Goal: Transaction & Acquisition: Purchase product/service

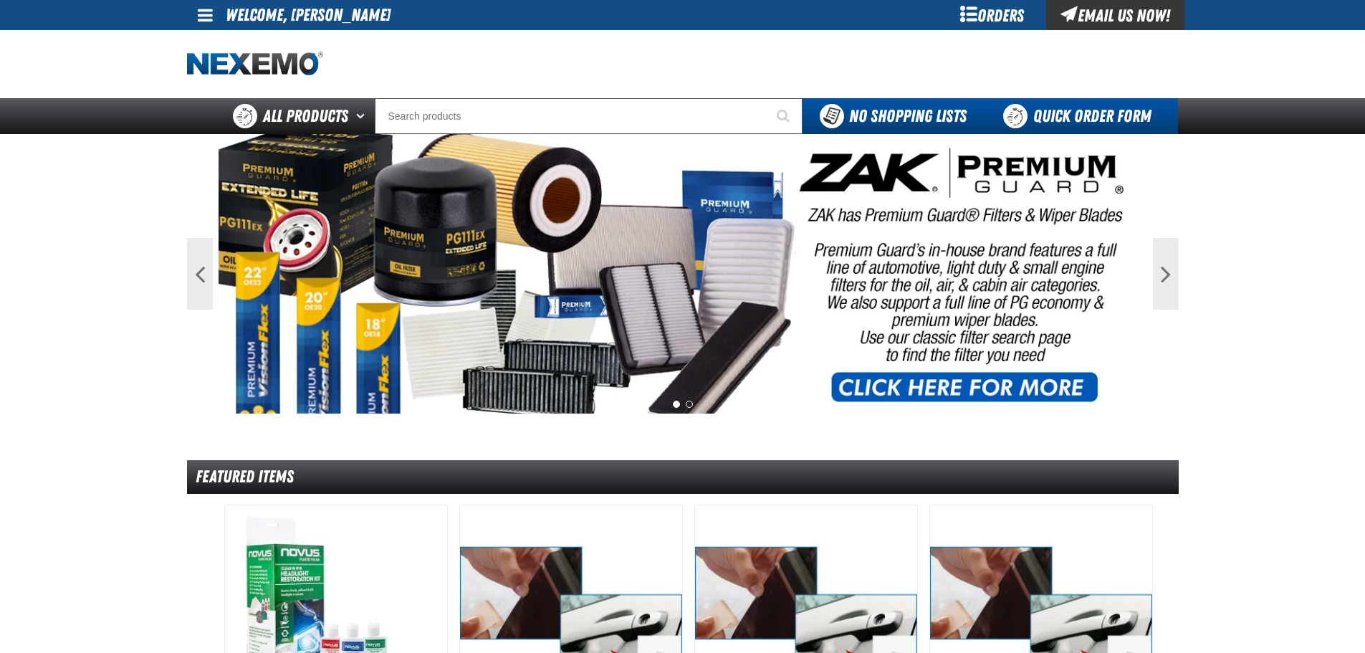
click at [1053, 114] on link "Quick Order Form" at bounding box center [1081, 116] width 194 height 36
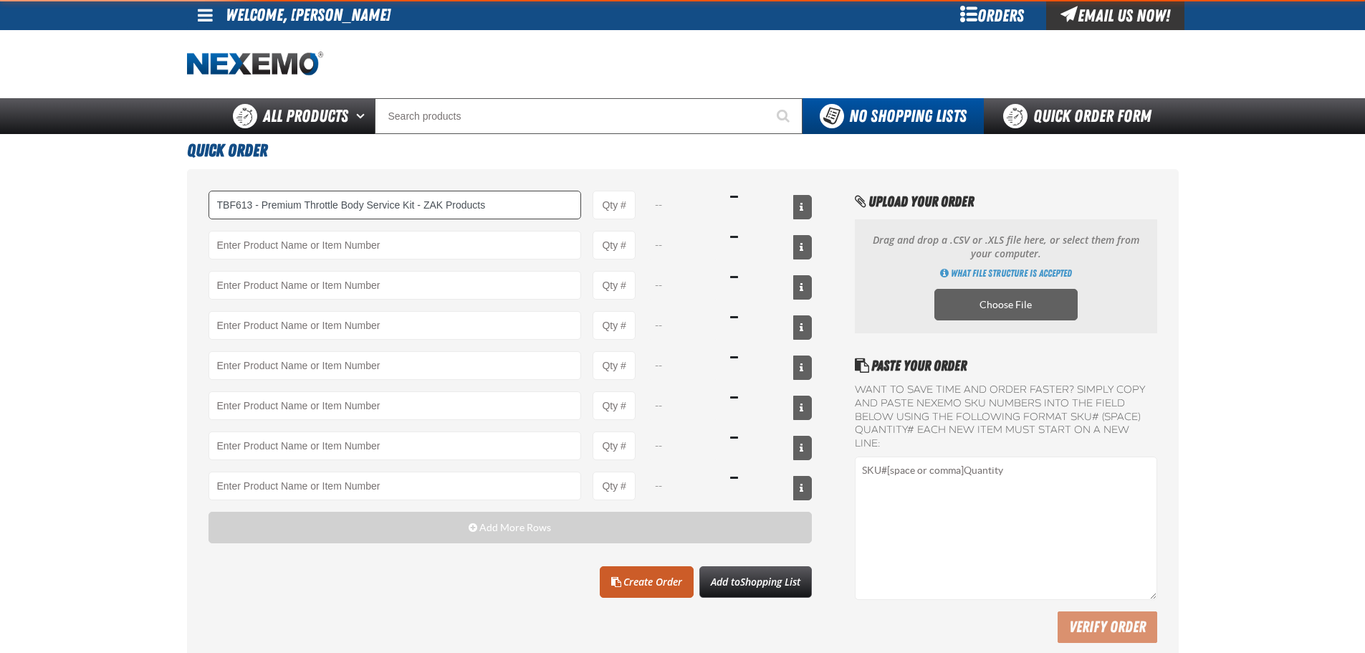
type input "TBF613 - Premium Throttle Body Service Kit - ZAK Products"
type input "1"
select select "kit"
type input "TBF613 - Premium Throttle Body Service Kit - ZAK Products"
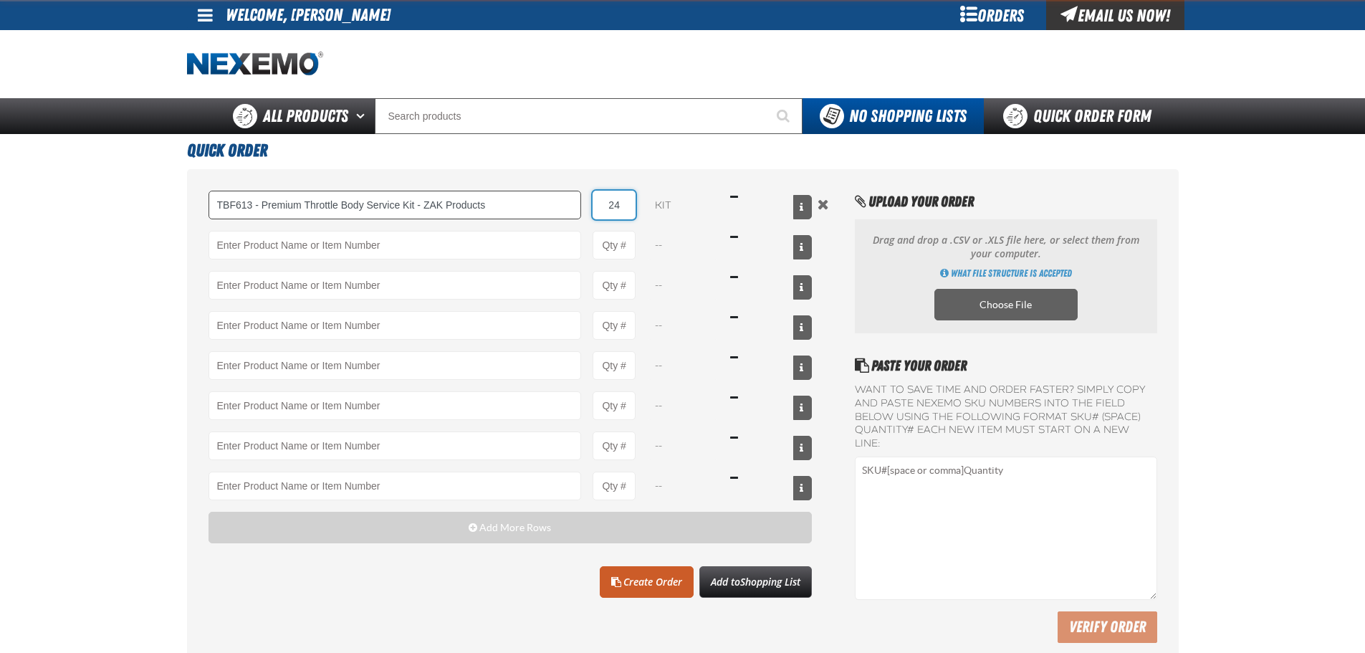
type input "24"
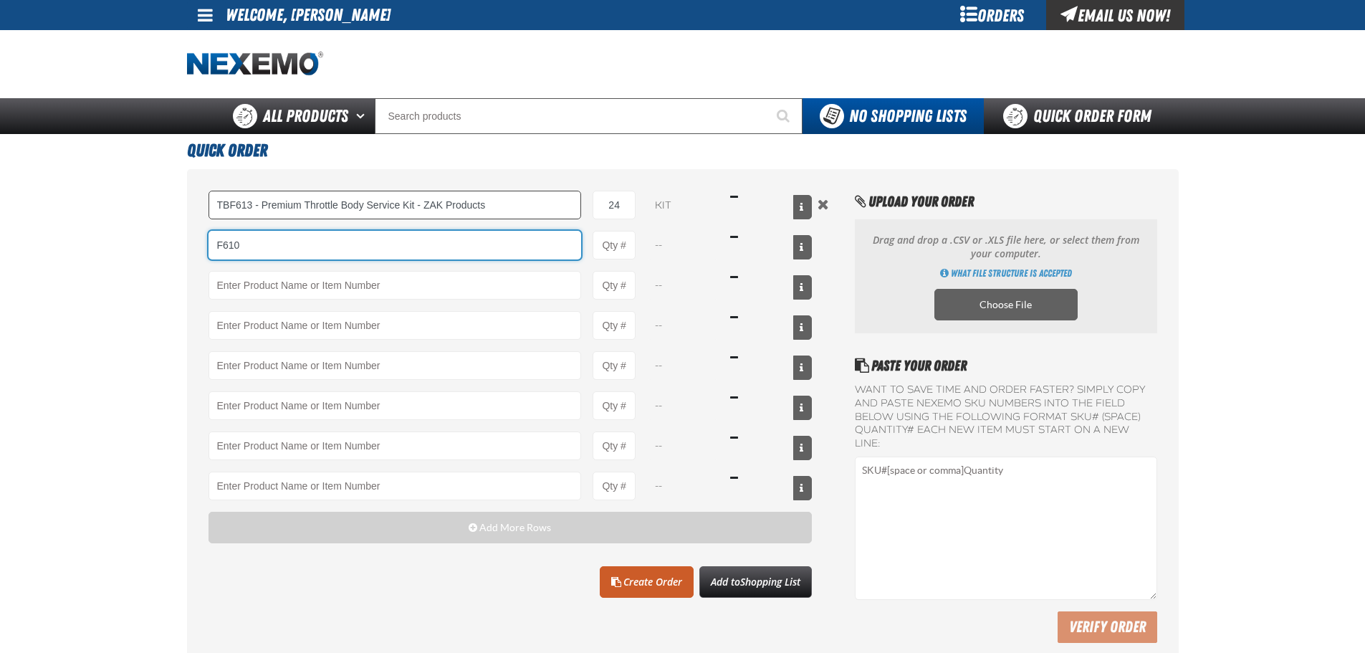
type input "F610"
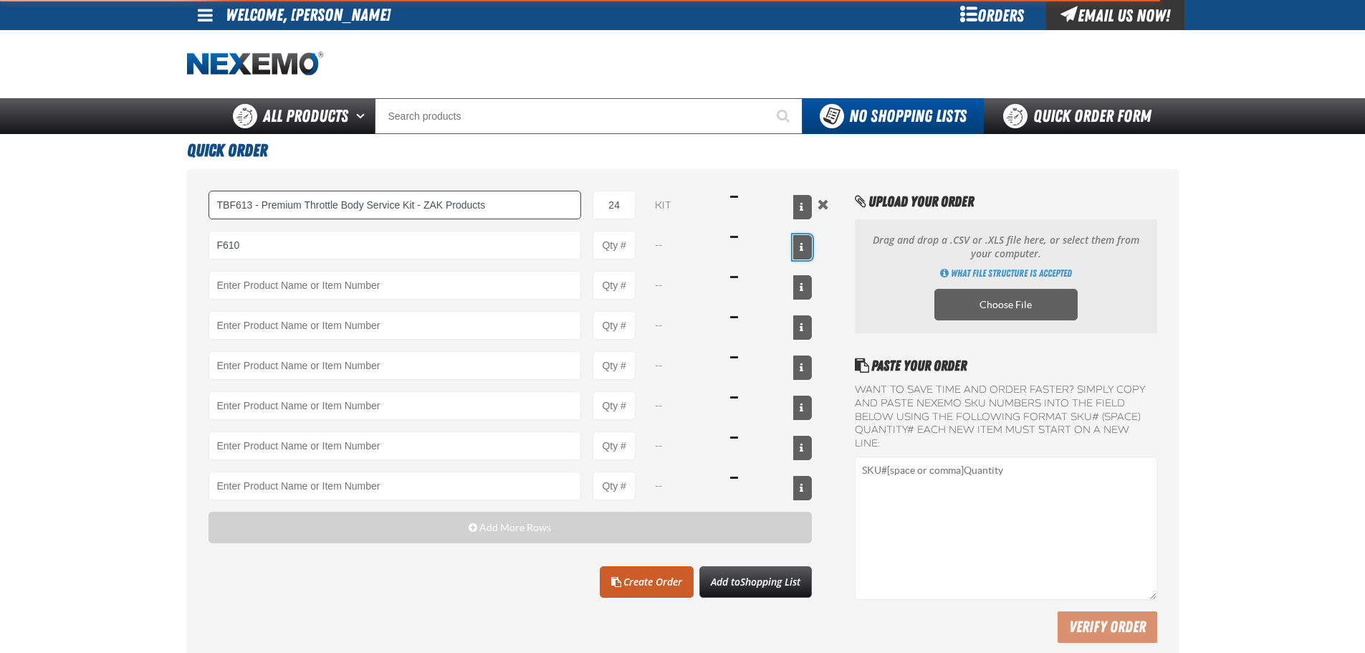
type input "F610 - Z-Tech - ZAK Products"
type input "1"
select select "bottle"
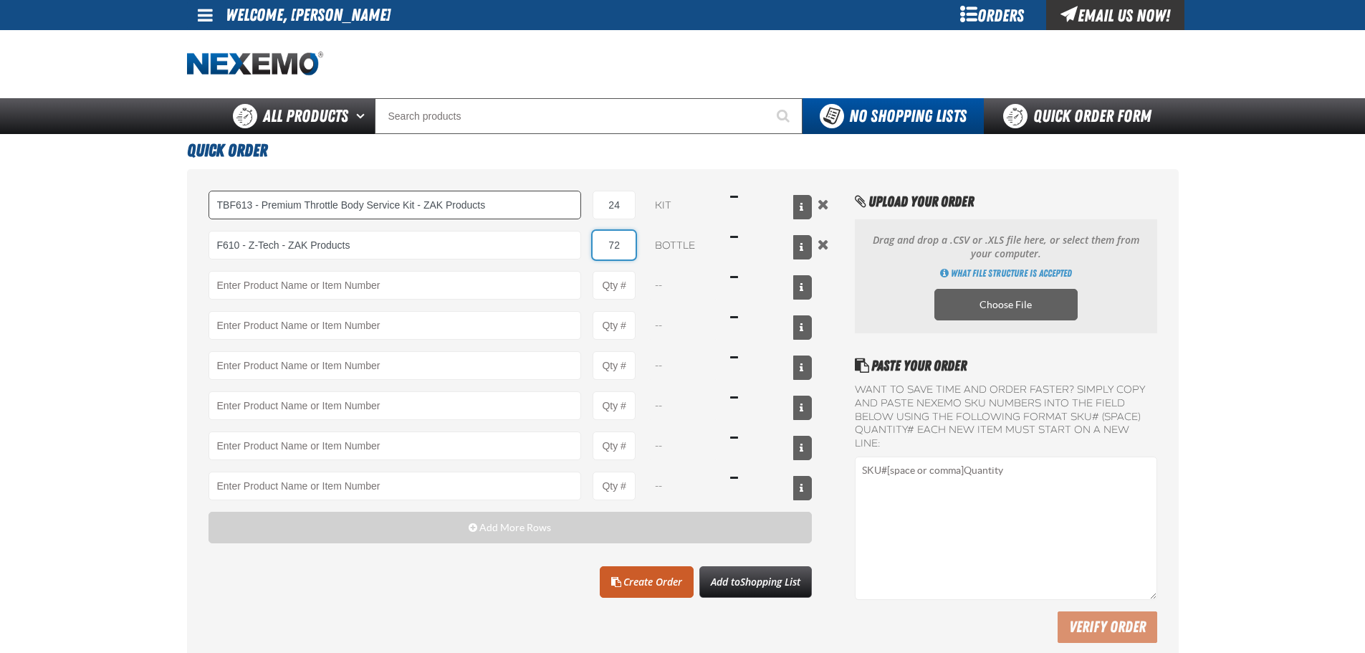
type input "72"
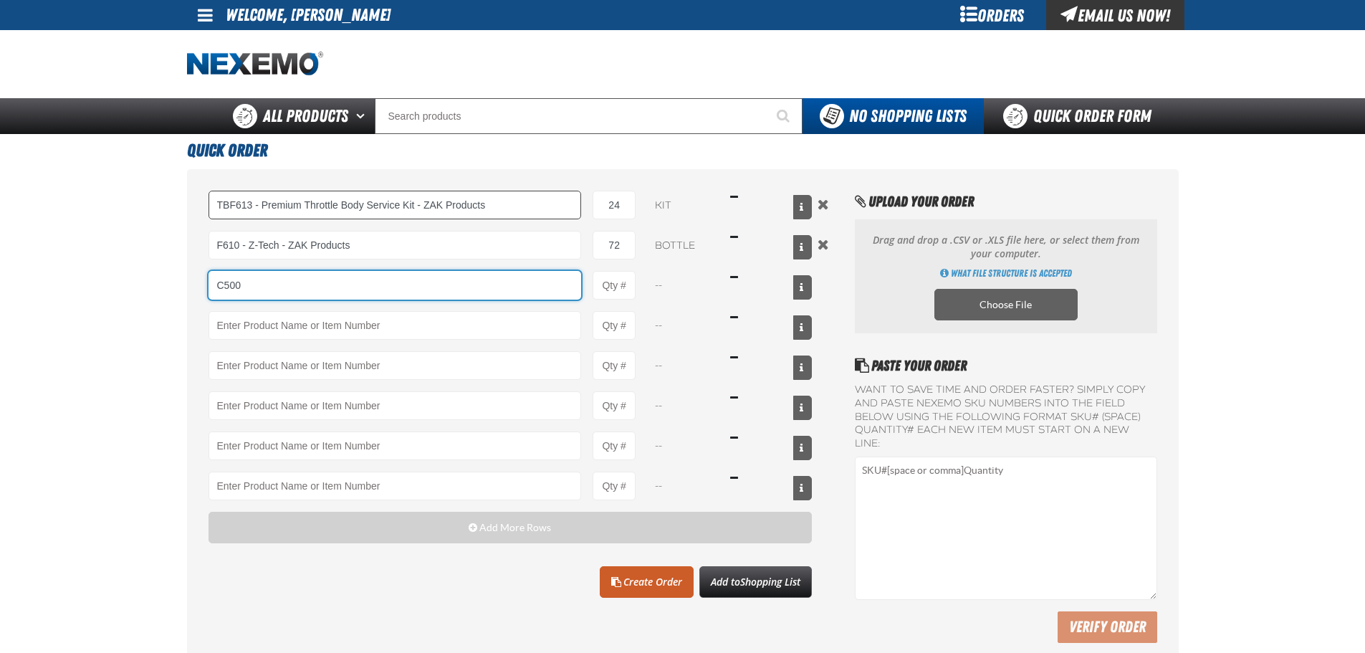
type input "C500"
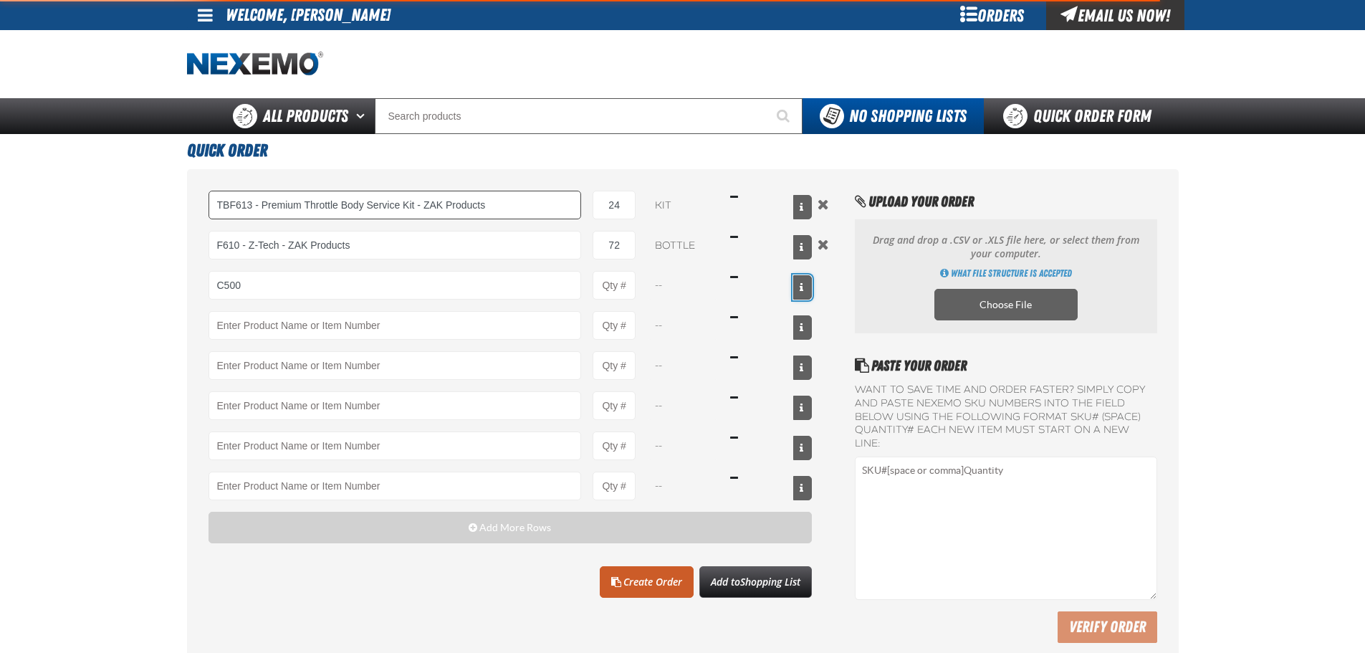
type input "C500 - Synthetic Engine Oil Booster - ZAK Products"
type input "1"
select select "bottle"
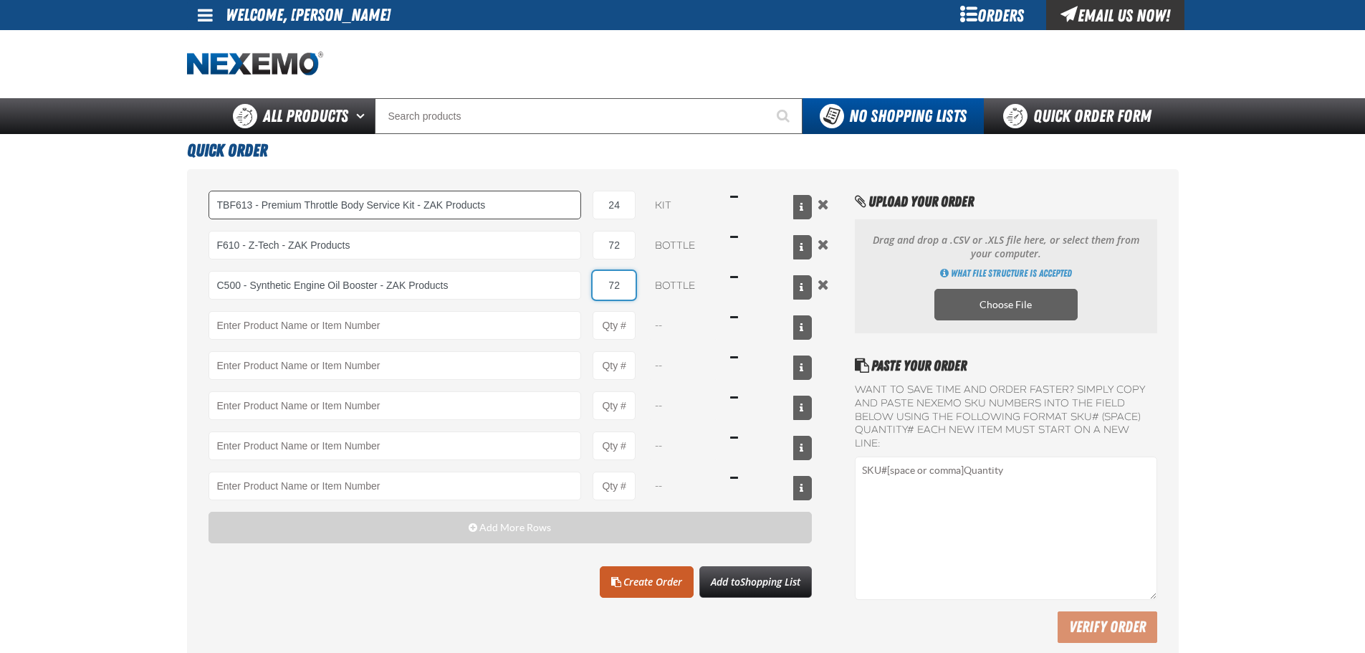
type input "72"
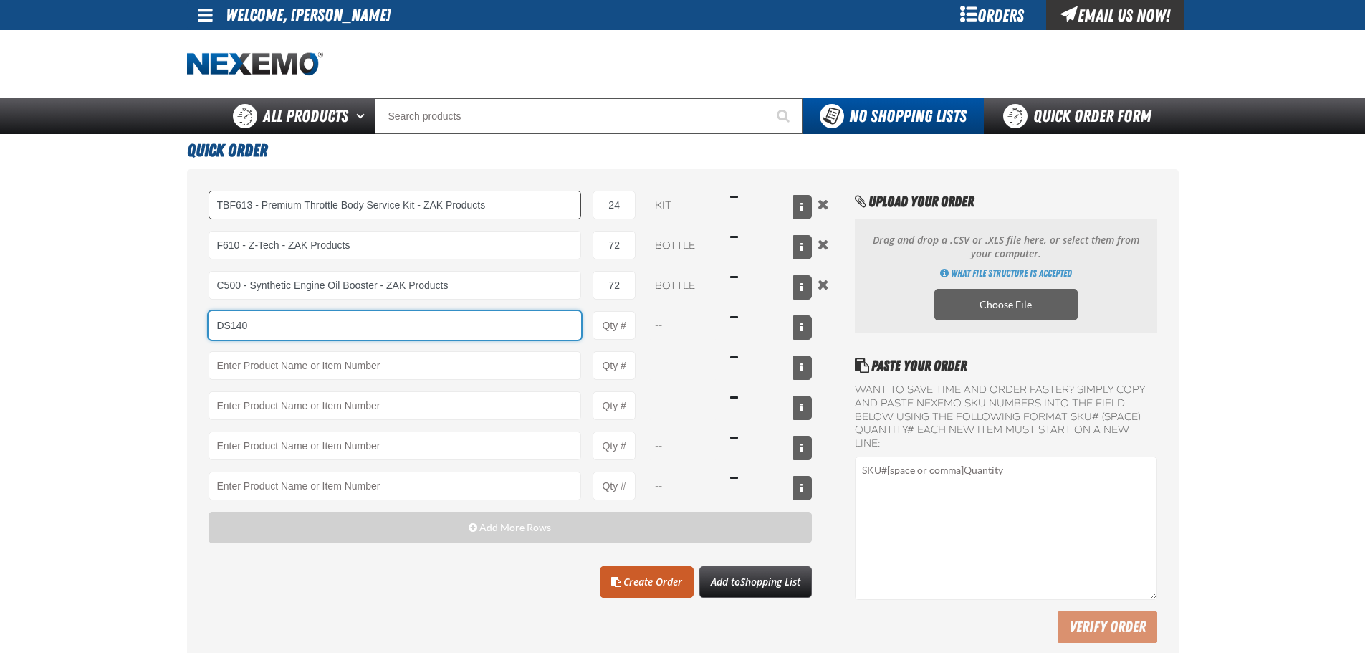
type input "DS140"
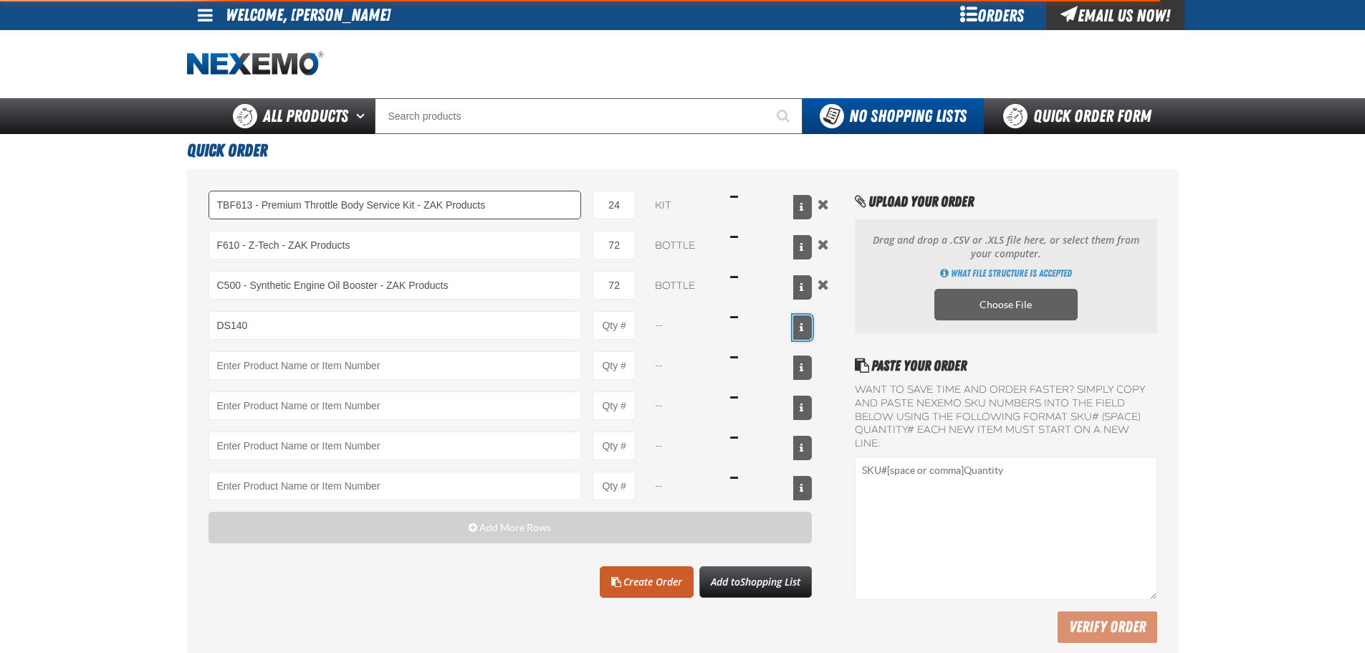
type input "DS140 - Synthetic 75W - 140 LS Gear Oil - ZAK Products"
type input "1"
select select "bottle"
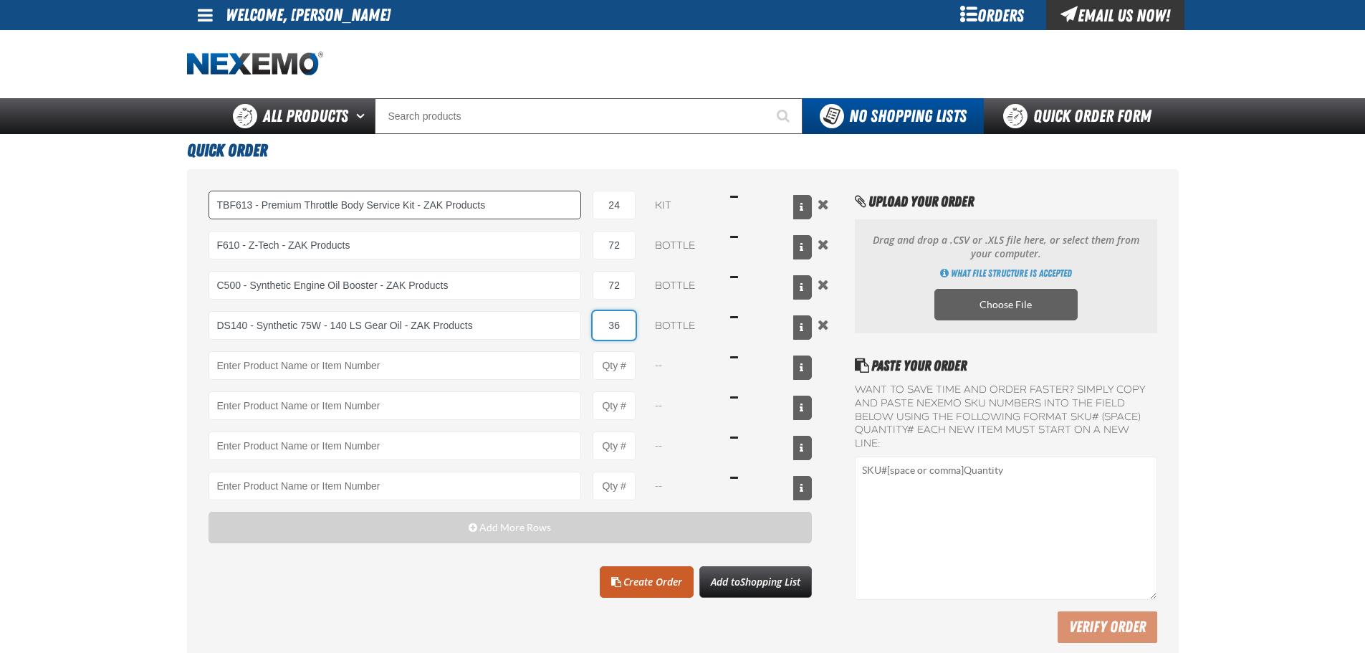
type input "36"
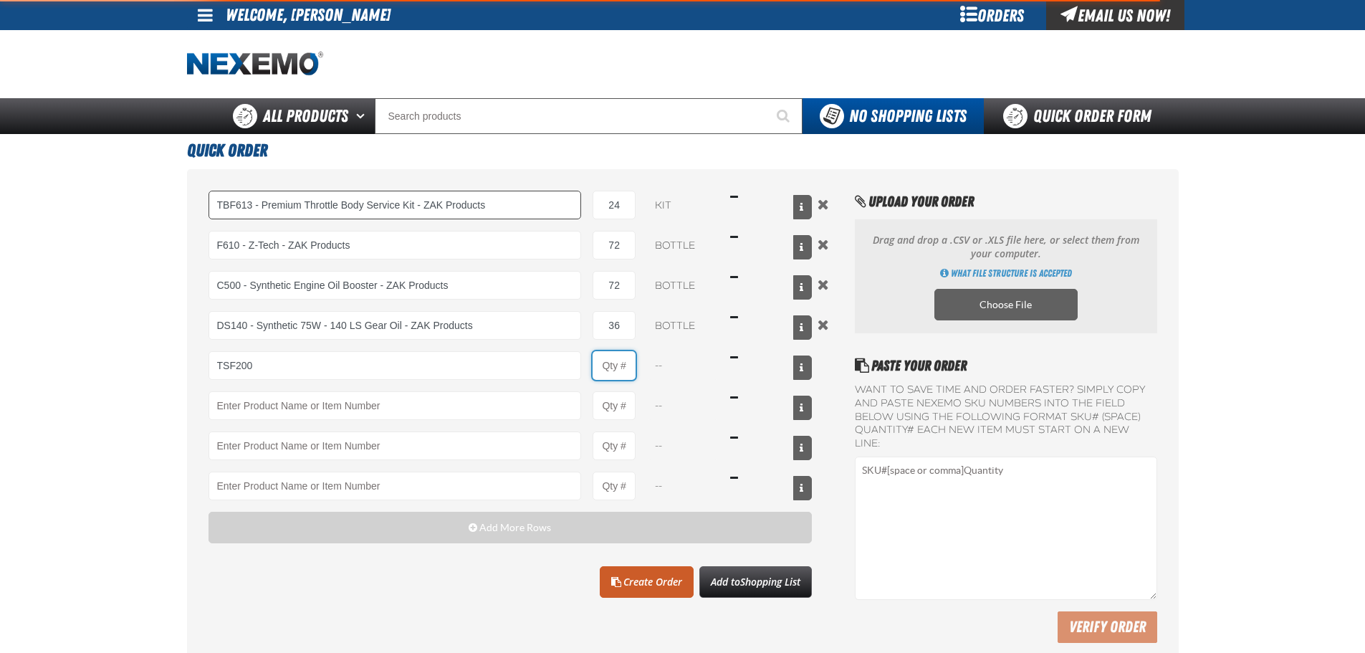
type input "TSF200 - 2-Step GDI Intake Cleaning Service"
type input "11"
select select "kit"
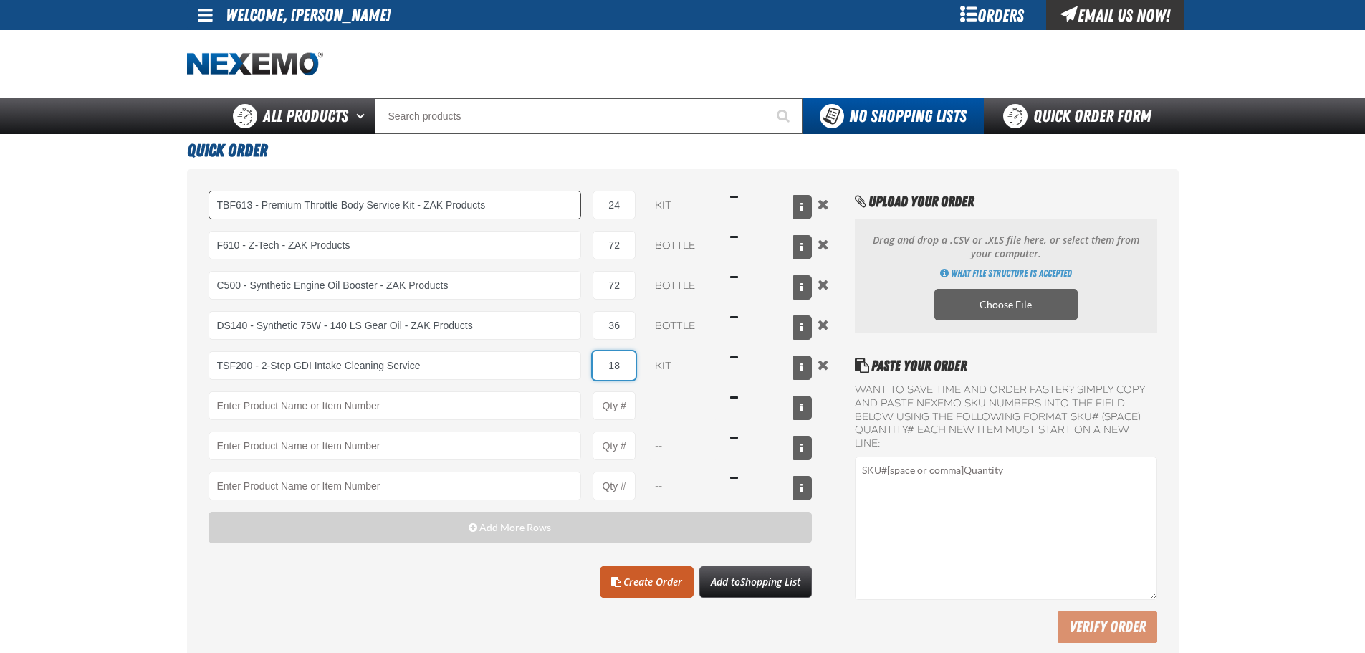
type input "18"
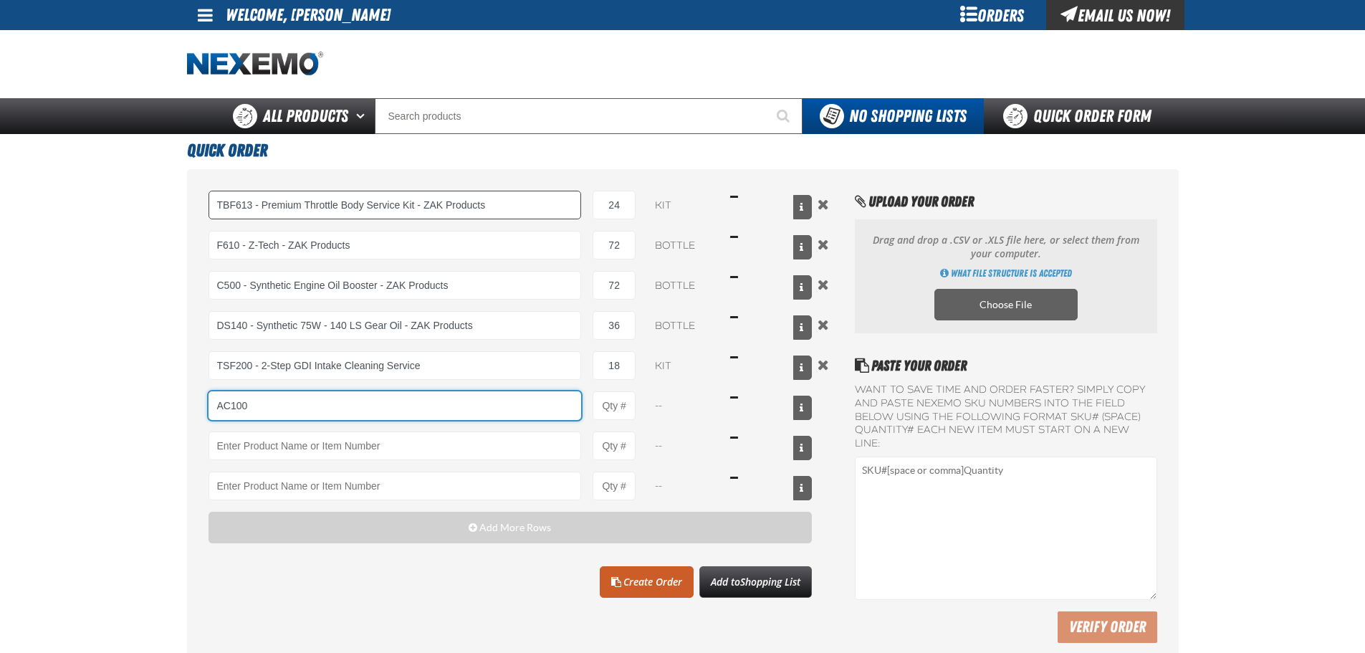
type input "AC100"
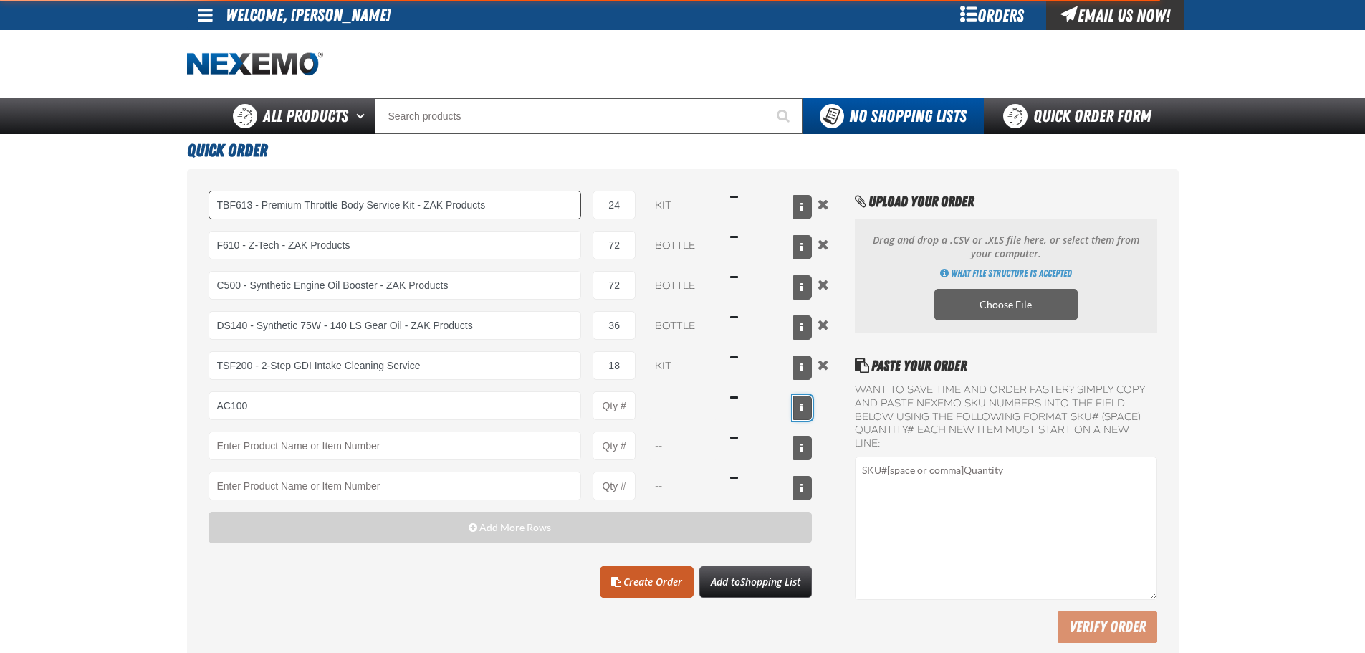
type input "AC100 - Ventilation Treatment - ZAK Products"
type input "1"
select select "can"
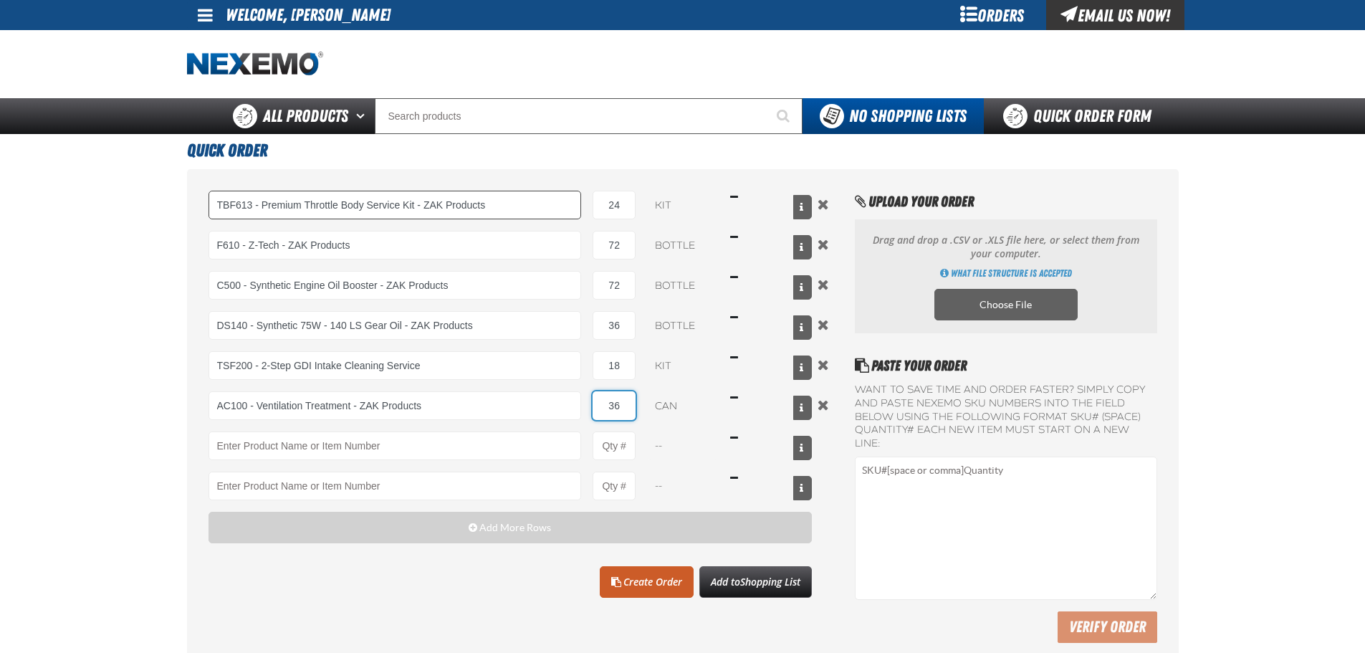
type input "36"
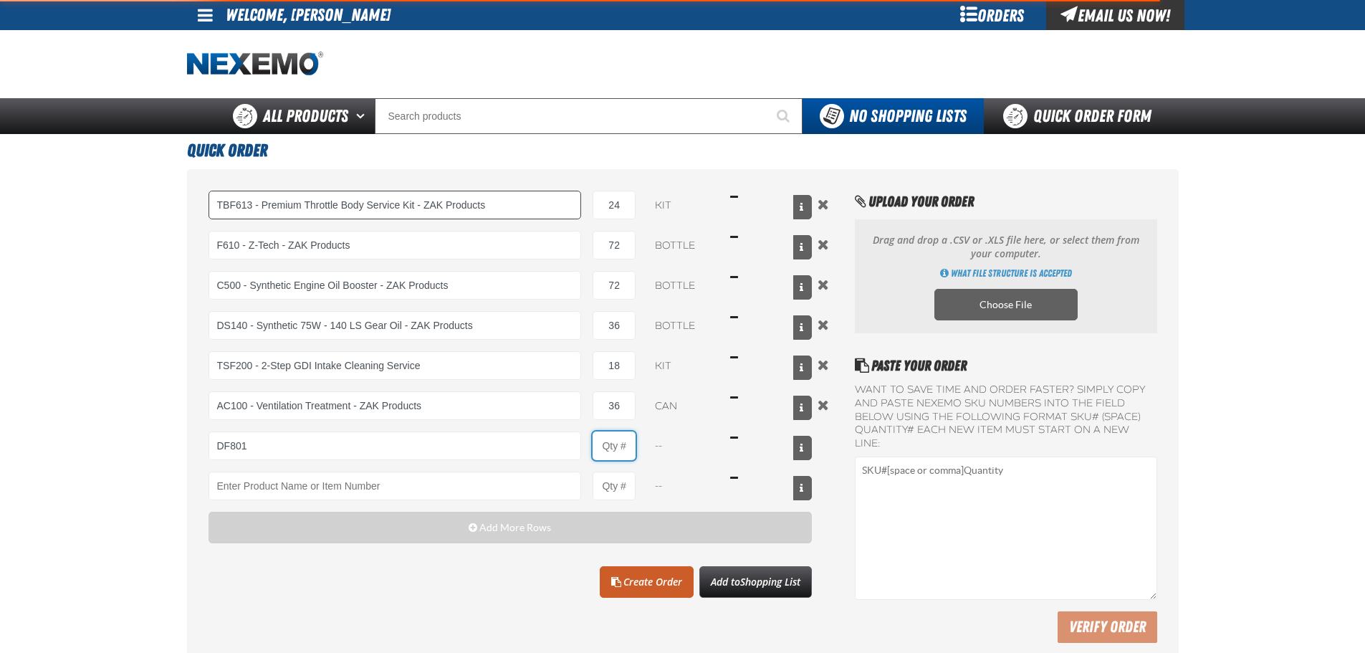
type input "DF801 - DIESEL 8-in-1 TOTAL CLEAN - ZAK Products"
type input "1"
select select "bottle"
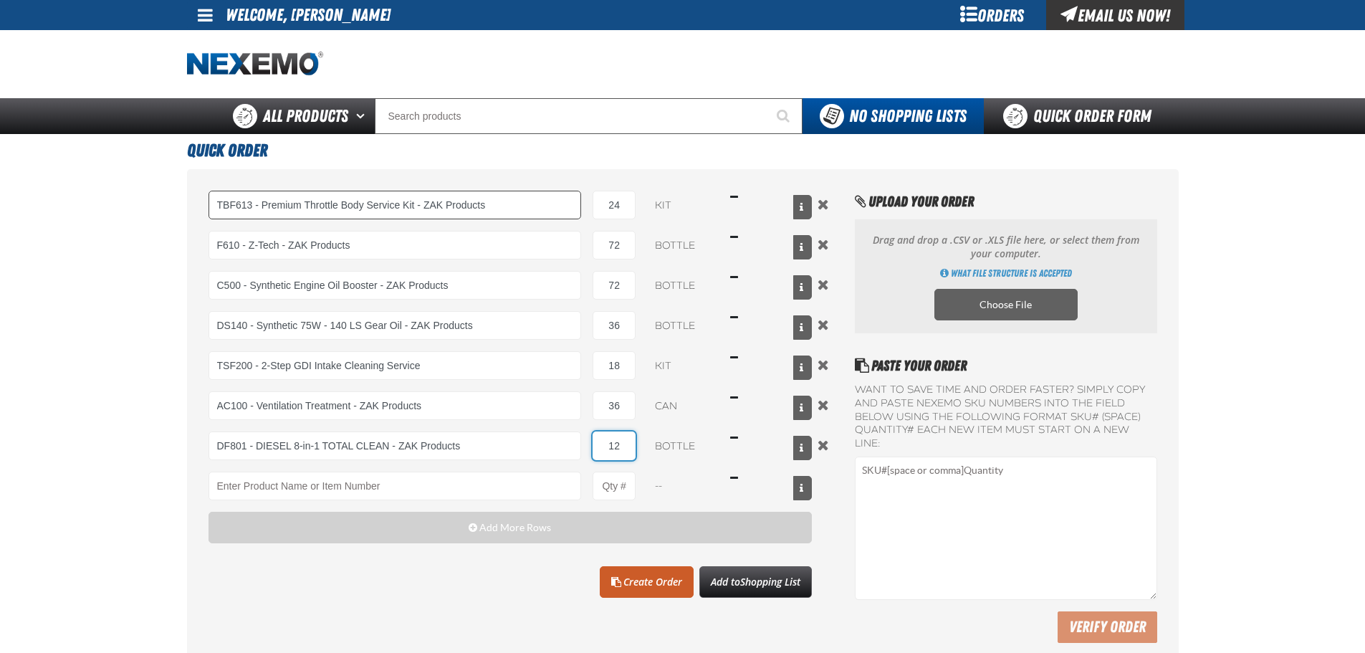
type input "12"
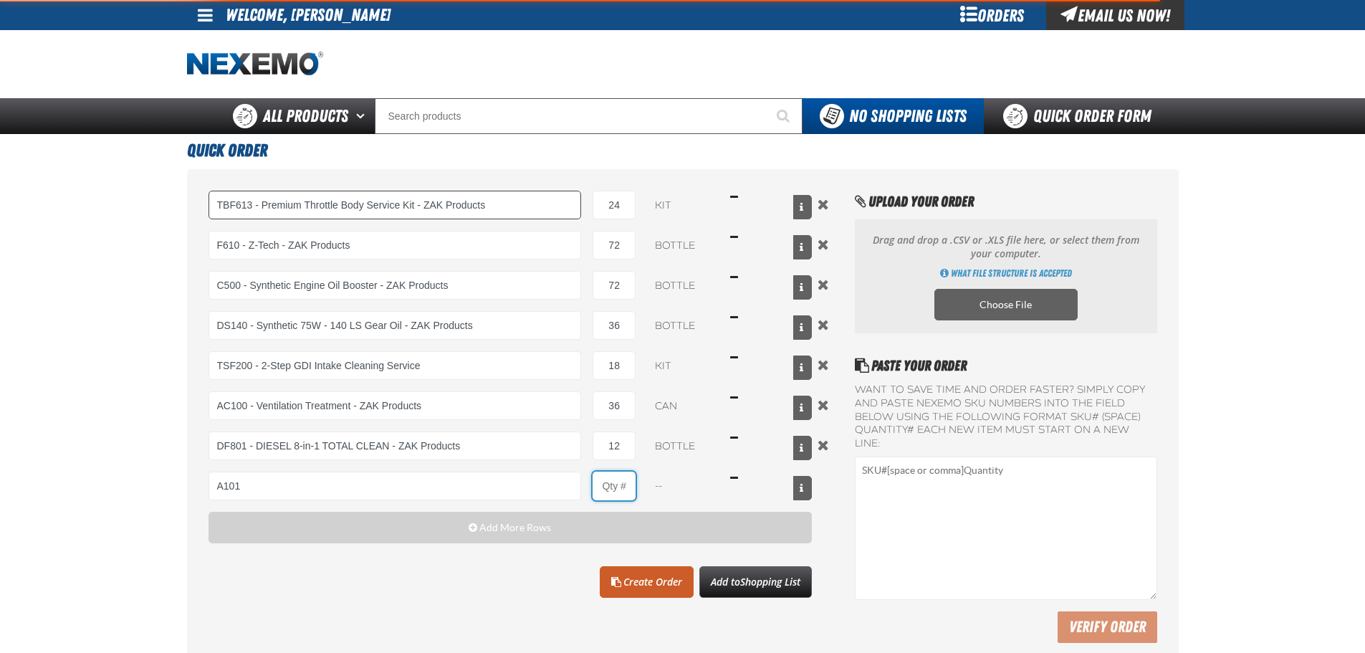
type input "A101 - Brake Parts Cleaner - ZAK Products"
type input "1"
select select "can"
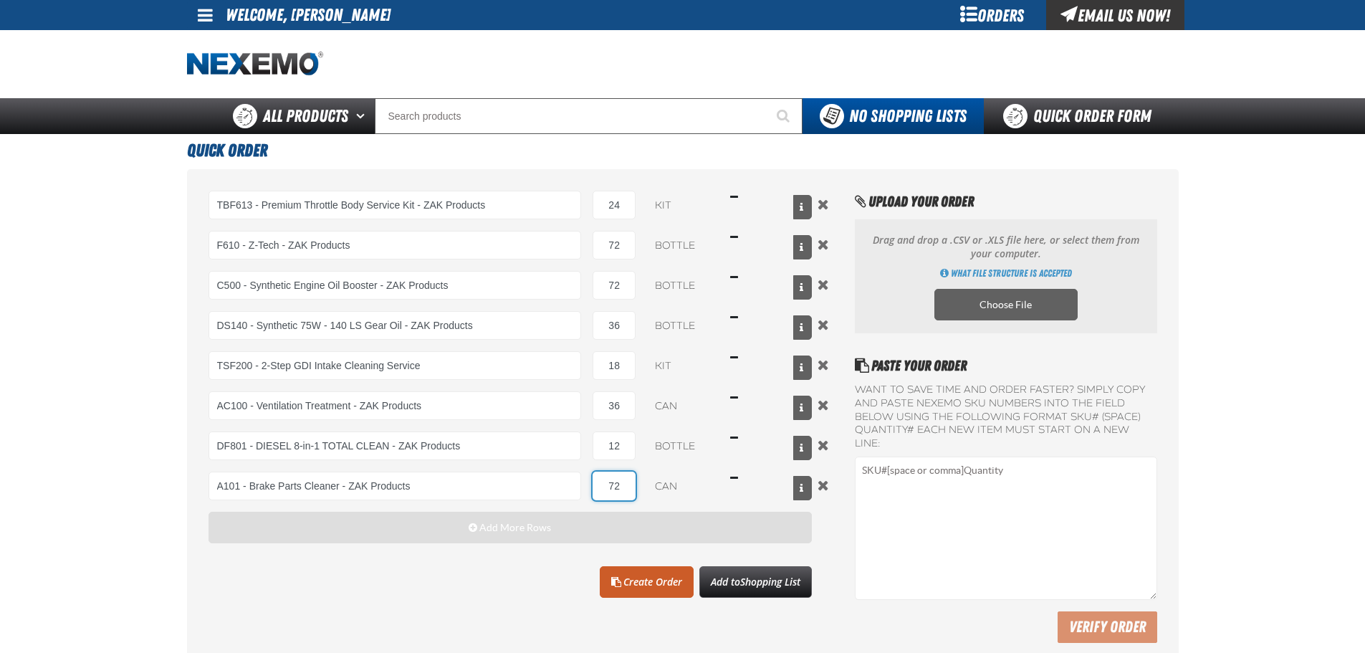
type input "72"
click at [629, 520] on button "Add More Rows" at bounding box center [511, 528] width 604 height 32
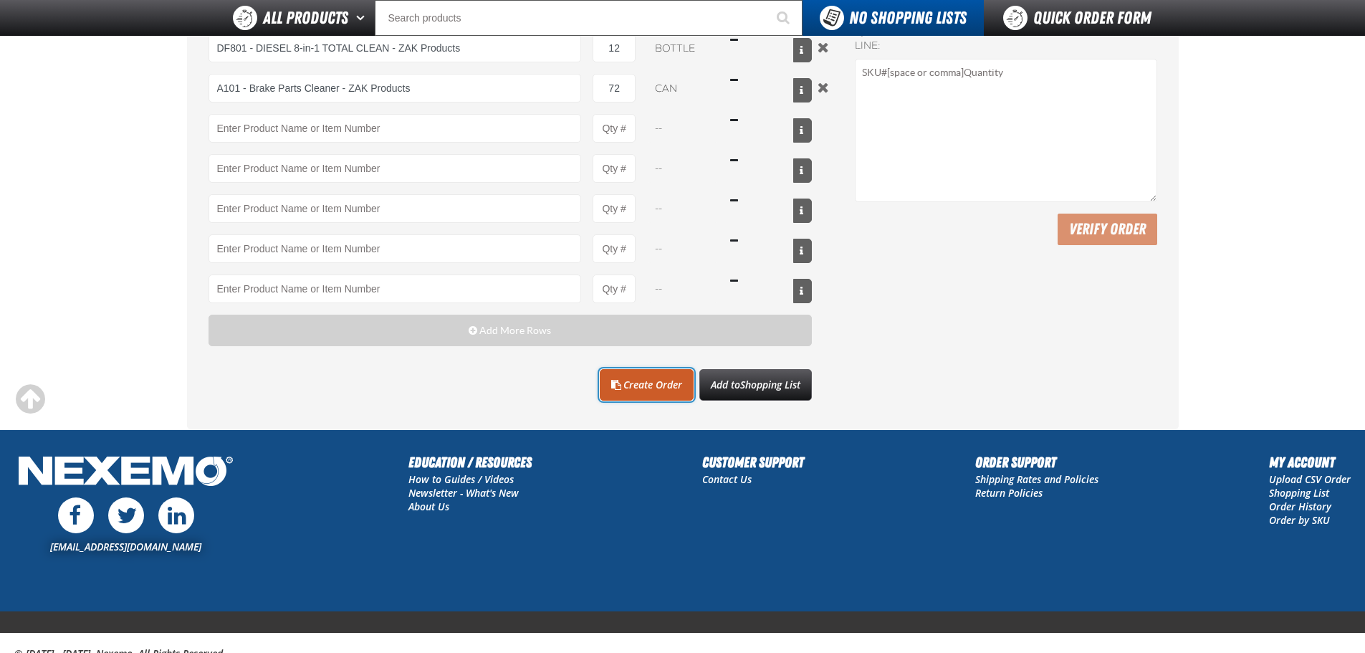
scroll to position [293, 0]
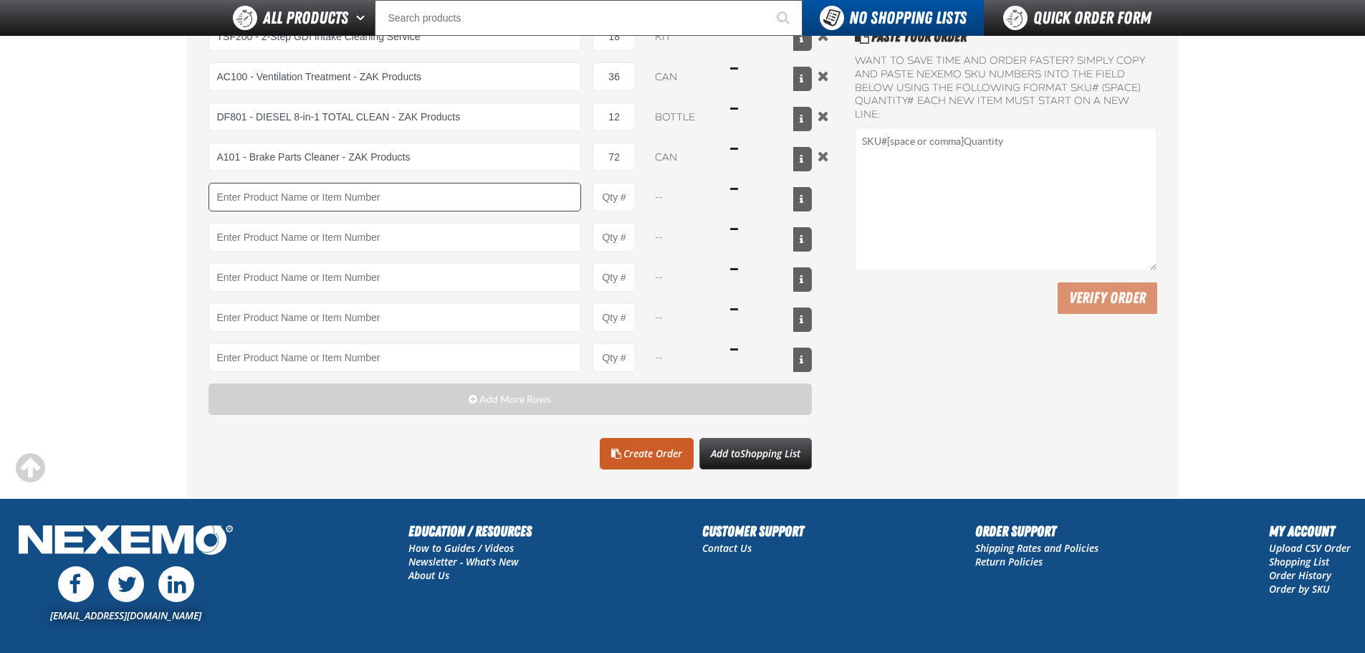
click at [342, 184] on div "TBF613 - Premium Throttle Body Service Kit - ZAK Products TBF613 - Premium Thro…" at bounding box center [511, 117] width 604 height 510
click at [347, 196] on input "Product" at bounding box center [395, 197] width 373 height 29
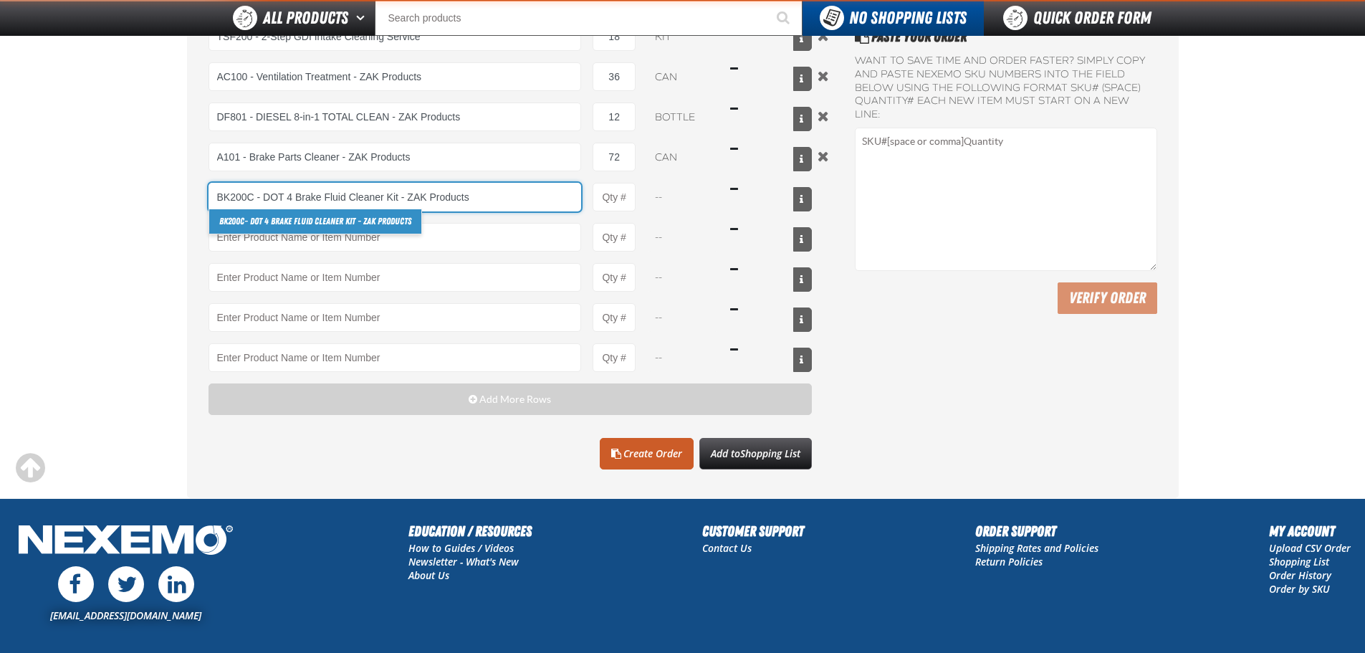
type input "BK200C - DOT 4 Brake Fluid Cleaner Kit - ZAK Products"
type input "1"
select select "kit"
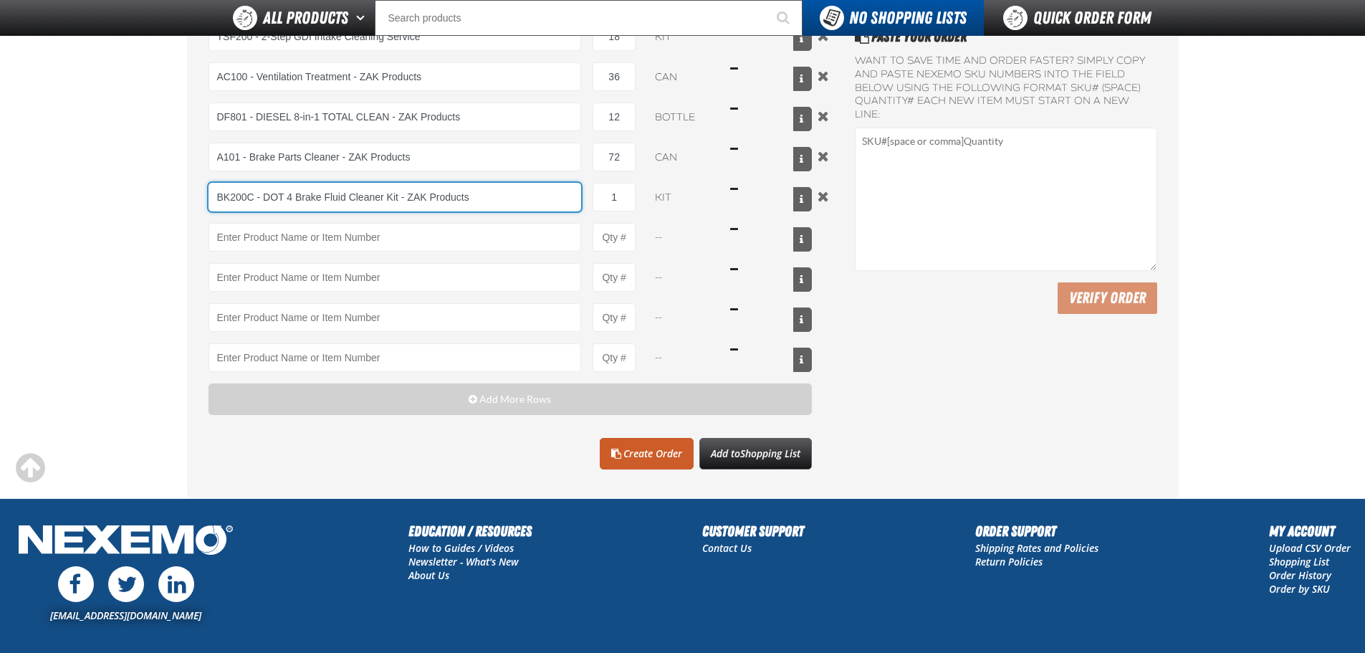
type input "BK200C - DOT 4 Brake Fluid Cleaner Kit - ZAK Products"
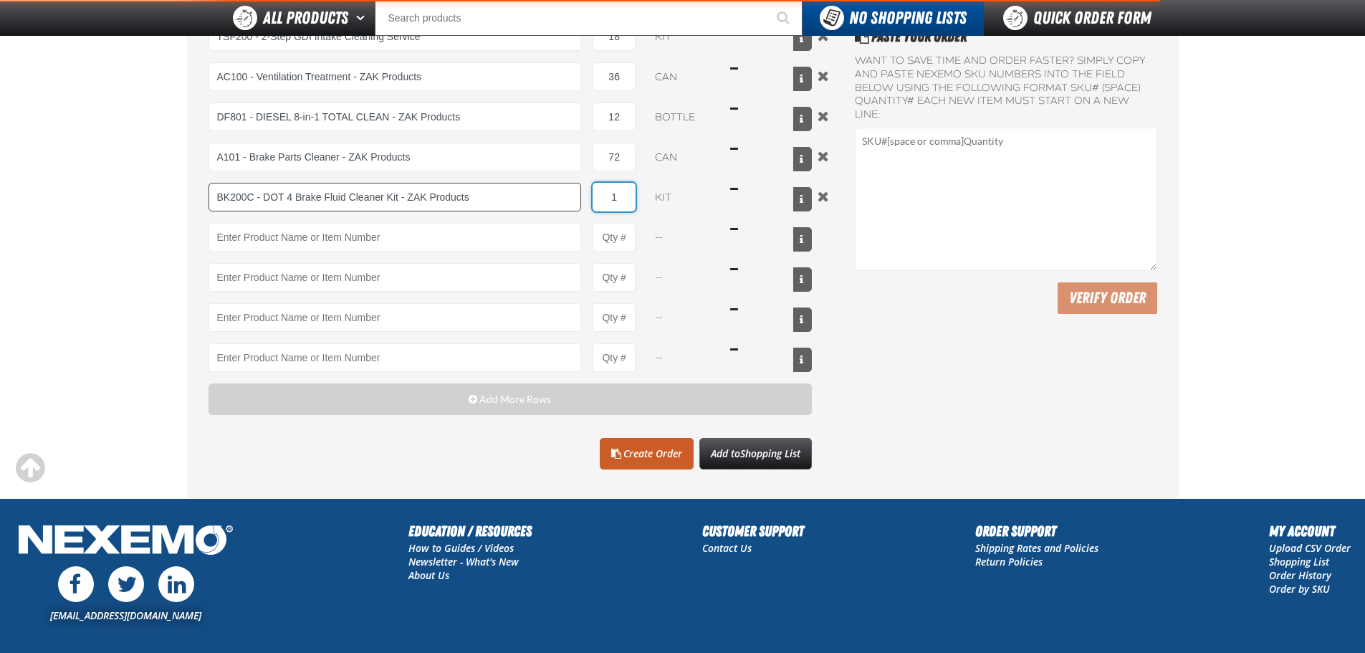
type input "3"
type input "BK200C - DOT 4 Brake Fluid Cleaner Kit - ZAK Products"
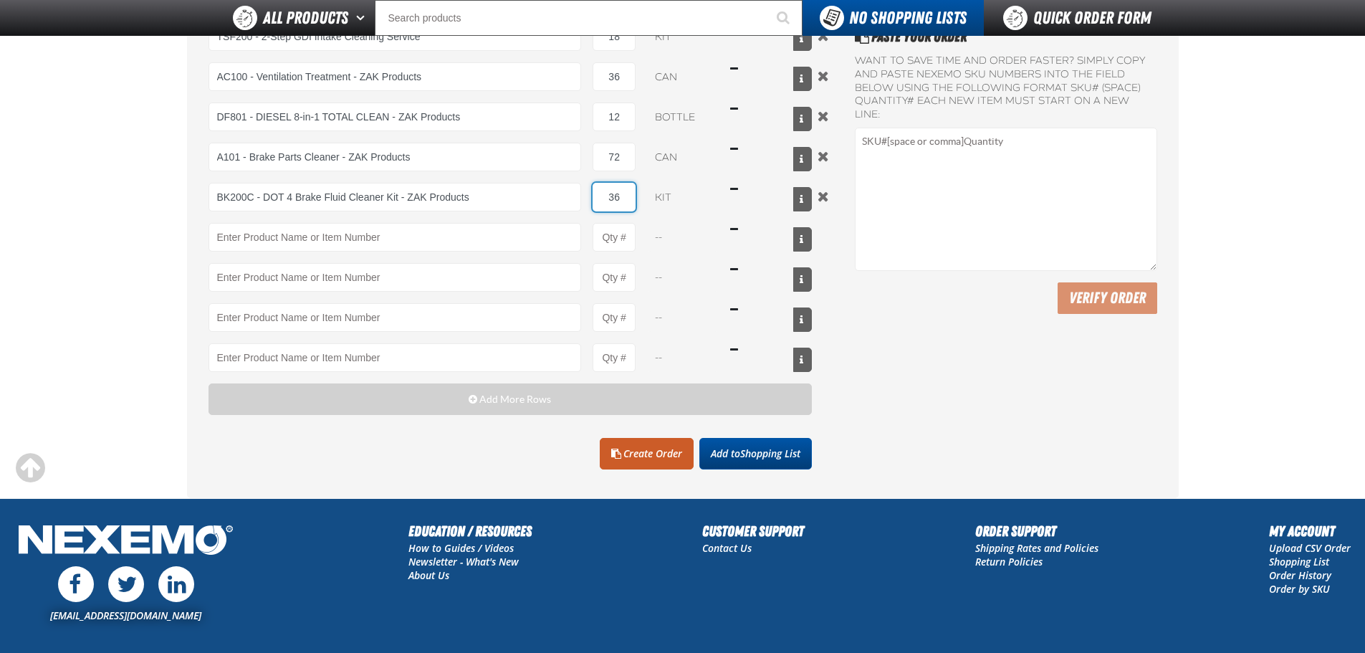
type input "36"
click at [757, 450] on span "Shopping List" at bounding box center [770, 453] width 60 height 14
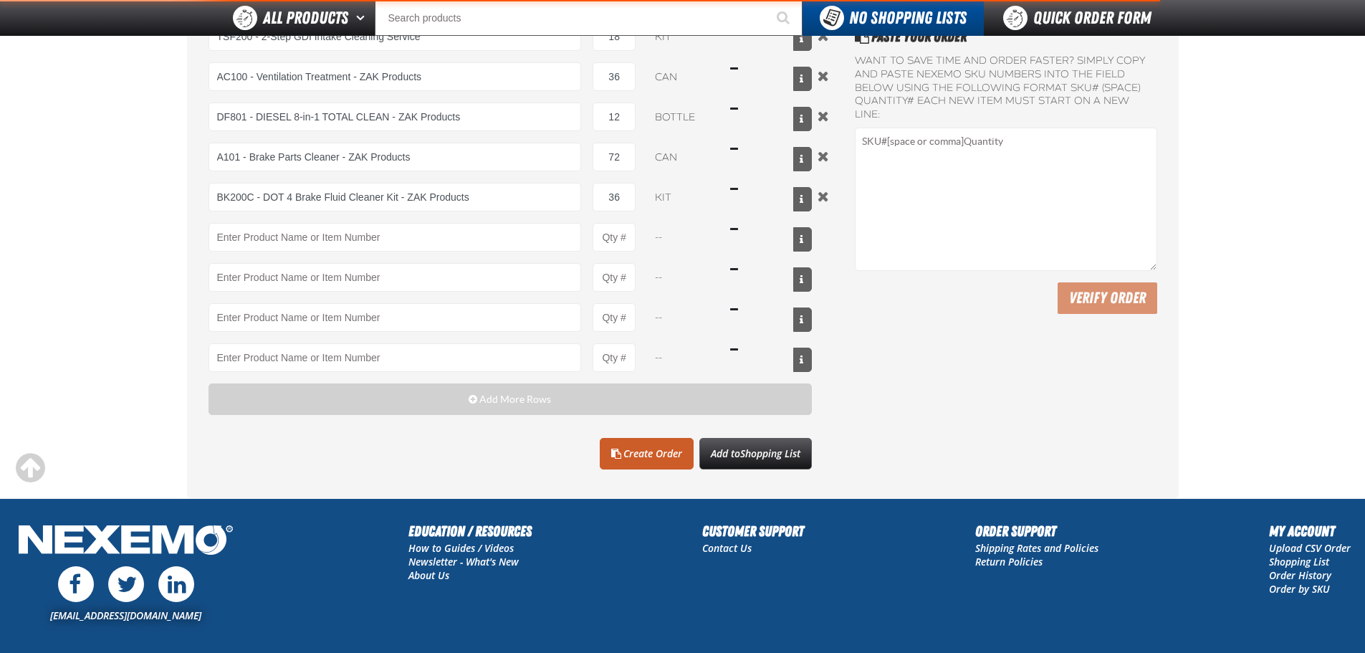
scroll to position [363, 0]
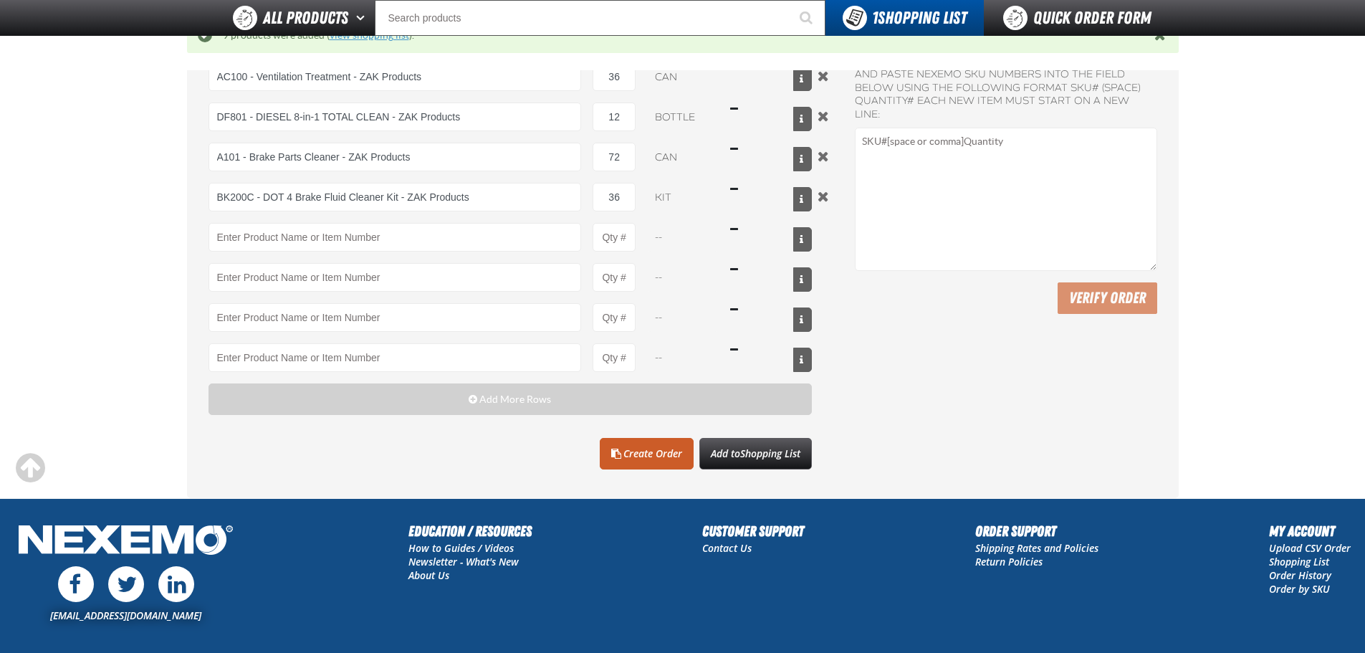
click at [391, 38] on link "view shopping list" at bounding box center [370, 34] width 80 height 11
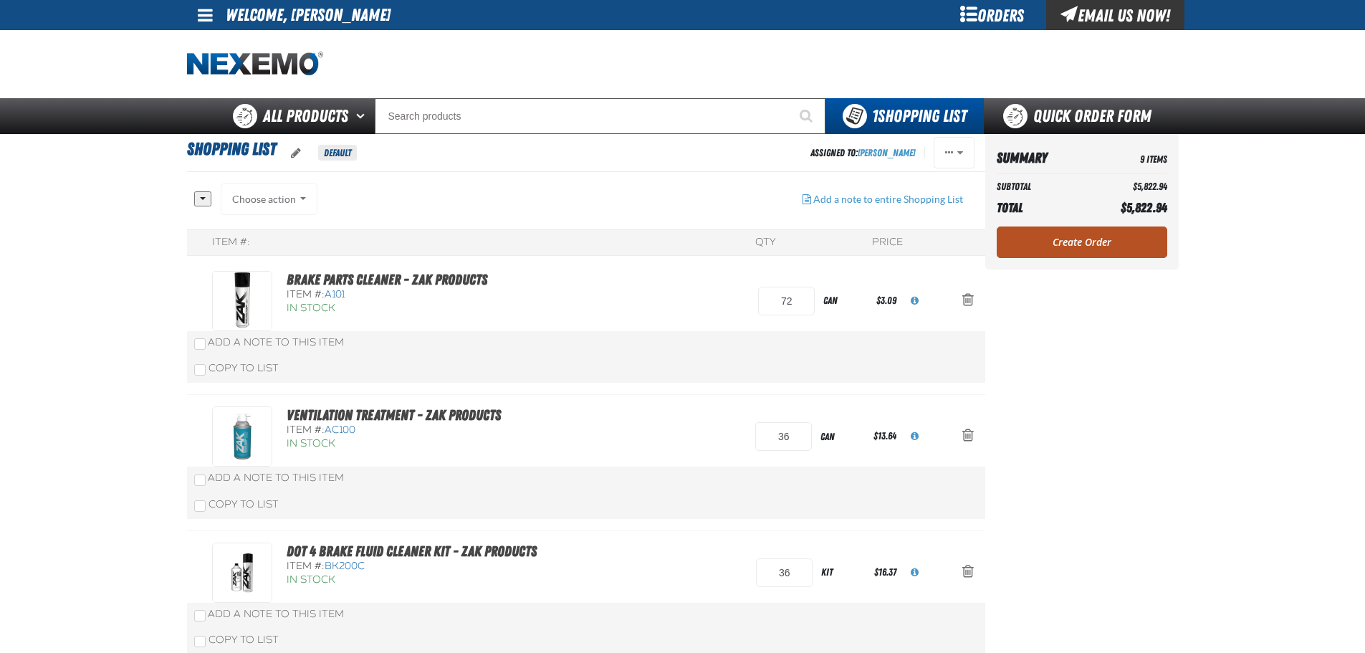
click at [1114, 243] on link "Create Order" at bounding box center [1082, 242] width 171 height 32
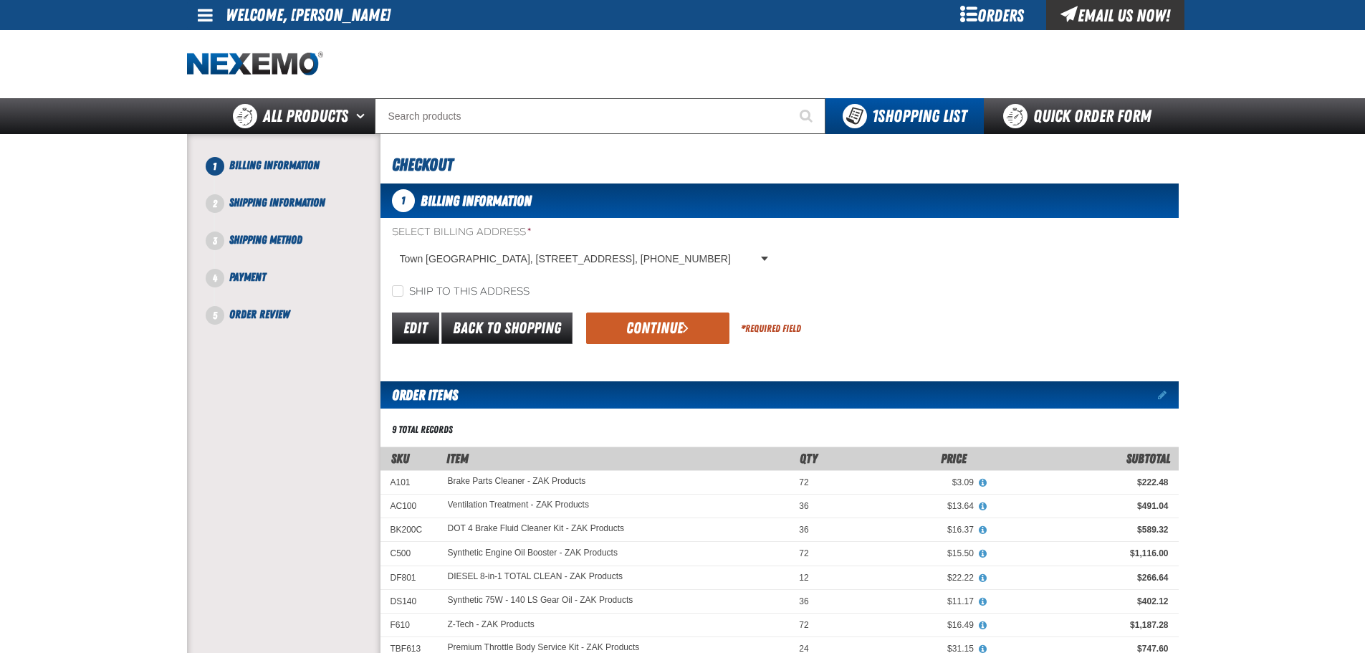
click at [480, 293] on label "Ship to this address" at bounding box center [461, 292] width 138 height 14
click at [403, 293] on input "Ship to this address" at bounding box center [397, 290] width 11 height 11
checkbox input "true"
click at [671, 345] on div "Edit Back to Shopping Continue * Required Field" at bounding box center [780, 328] width 798 height 37
click at [666, 337] on button "Continue" at bounding box center [657, 328] width 143 height 32
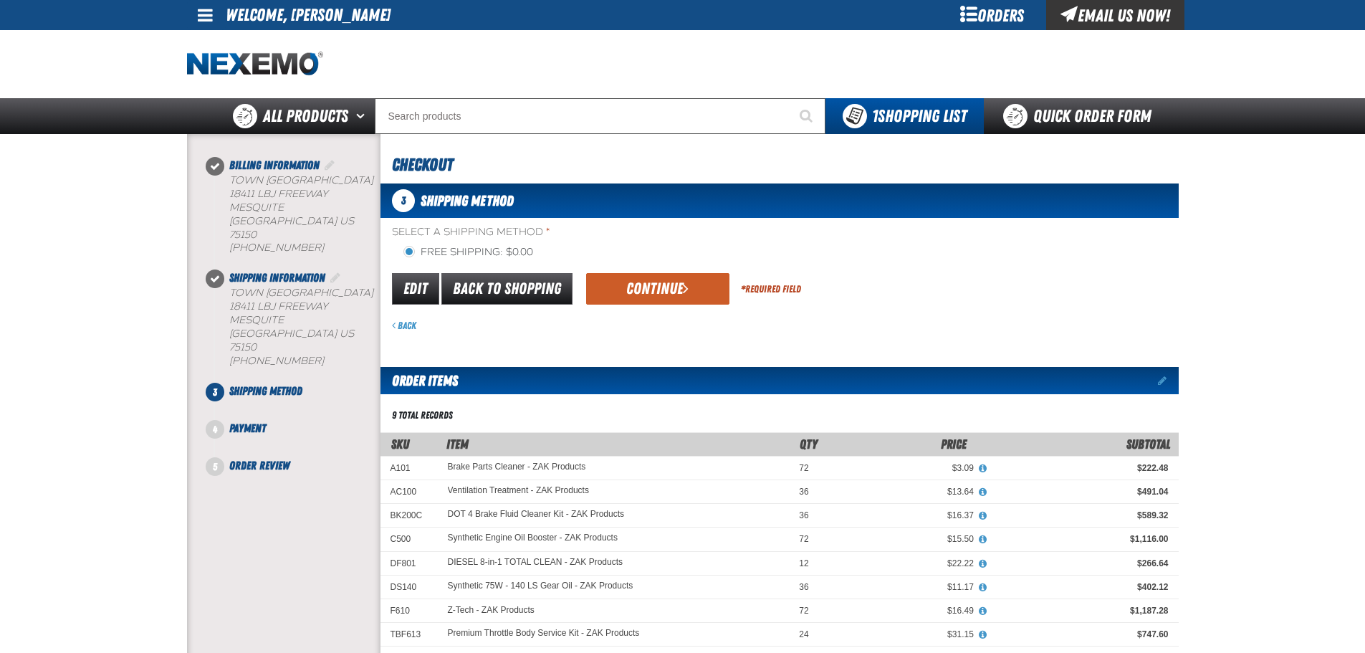
click at [659, 306] on div "Edit Back to Shopping Continue * Required Field" at bounding box center [780, 289] width 798 height 37
click at [661, 295] on button "Continue" at bounding box center [657, 289] width 143 height 32
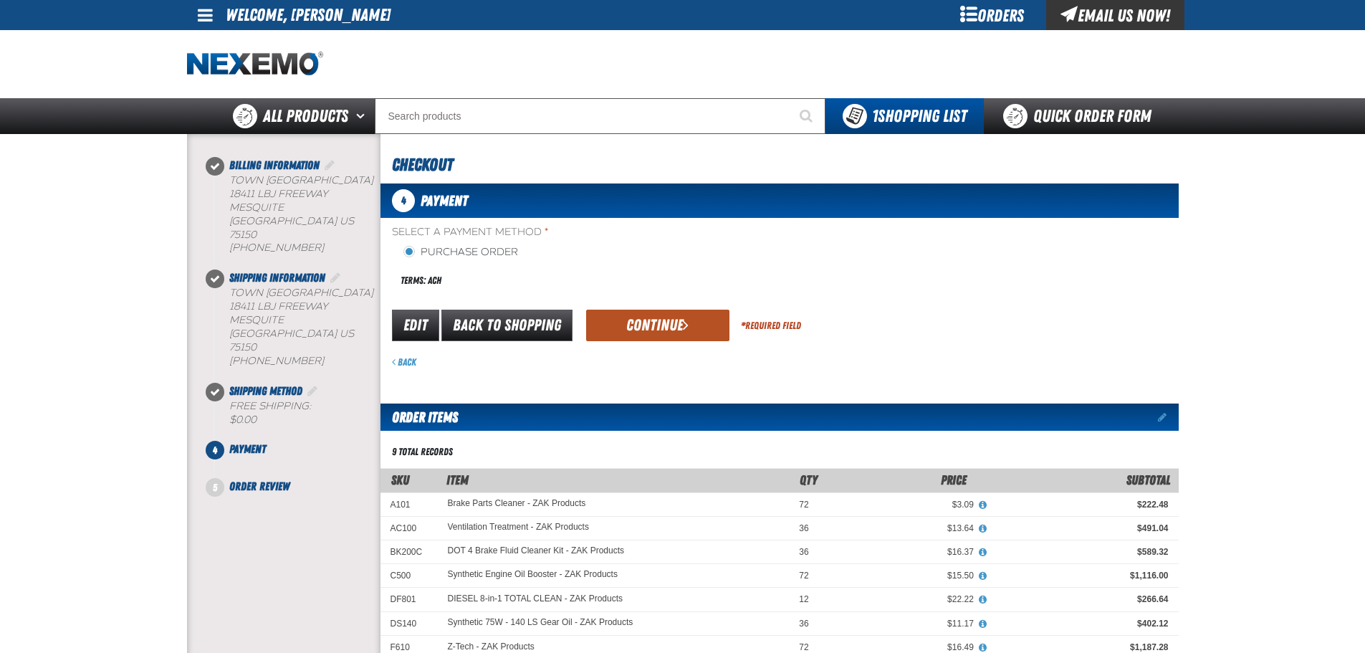
click at [604, 322] on button "Continue" at bounding box center [657, 326] width 143 height 32
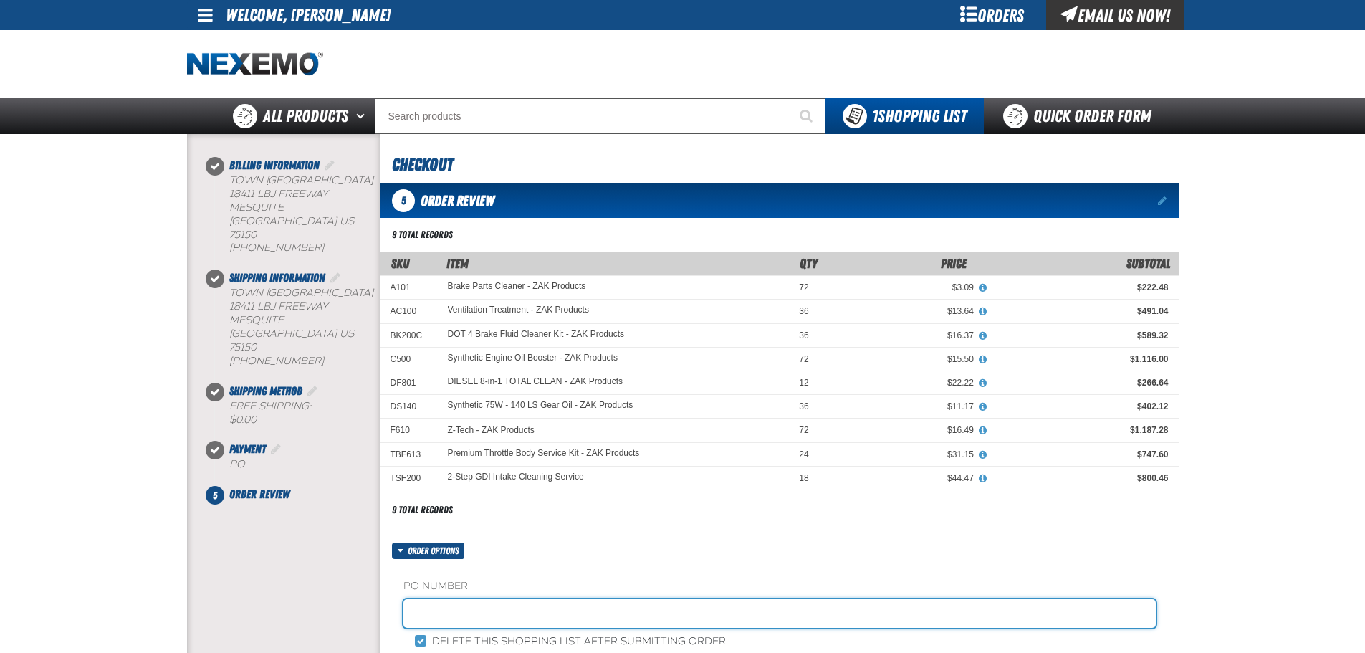
click at [504, 610] on input "text" at bounding box center [779, 613] width 752 height 29
type input "STOCK"
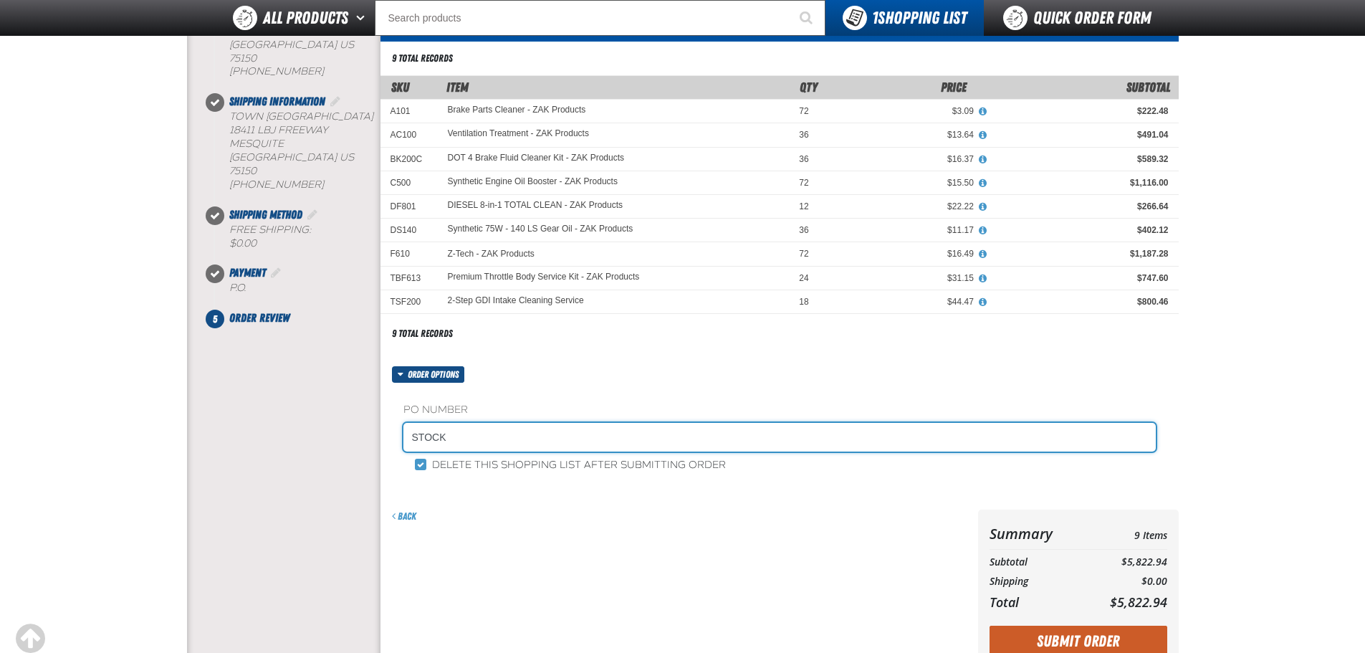
scroll to position [239, 0]
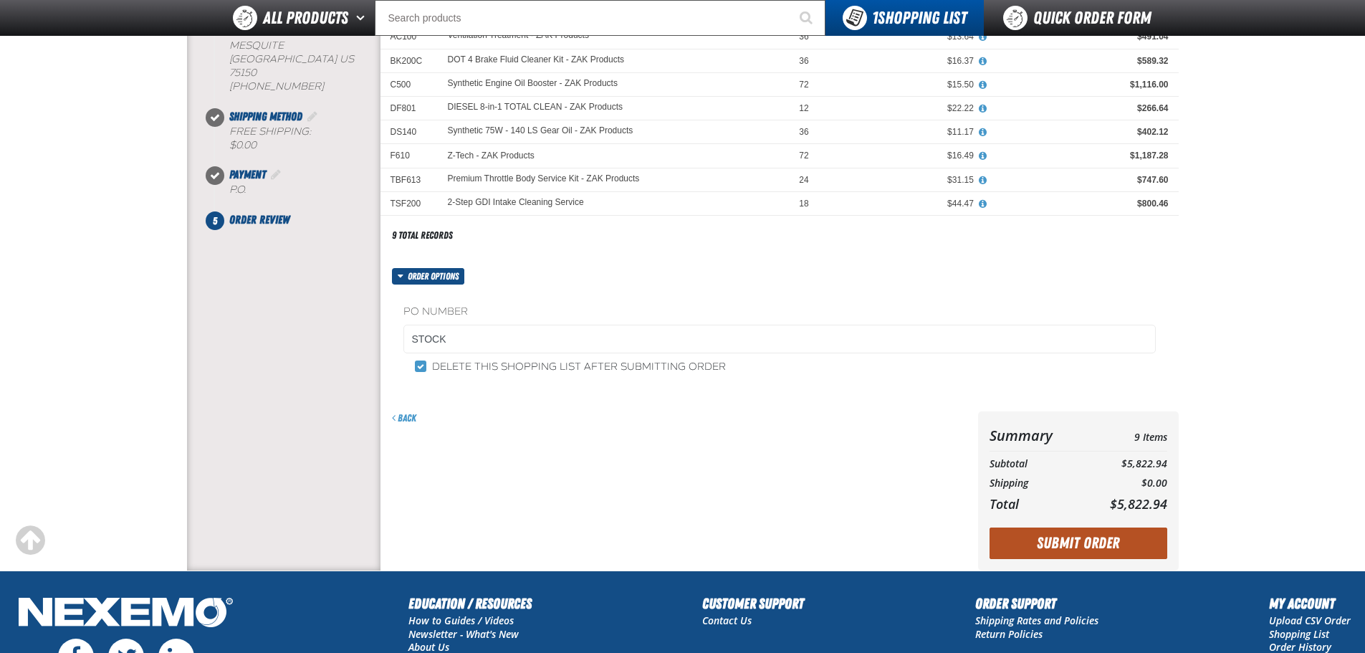
click at [1137, 529] on button "Submit Order" at bounding box center [1079, 543] width 178 height 32
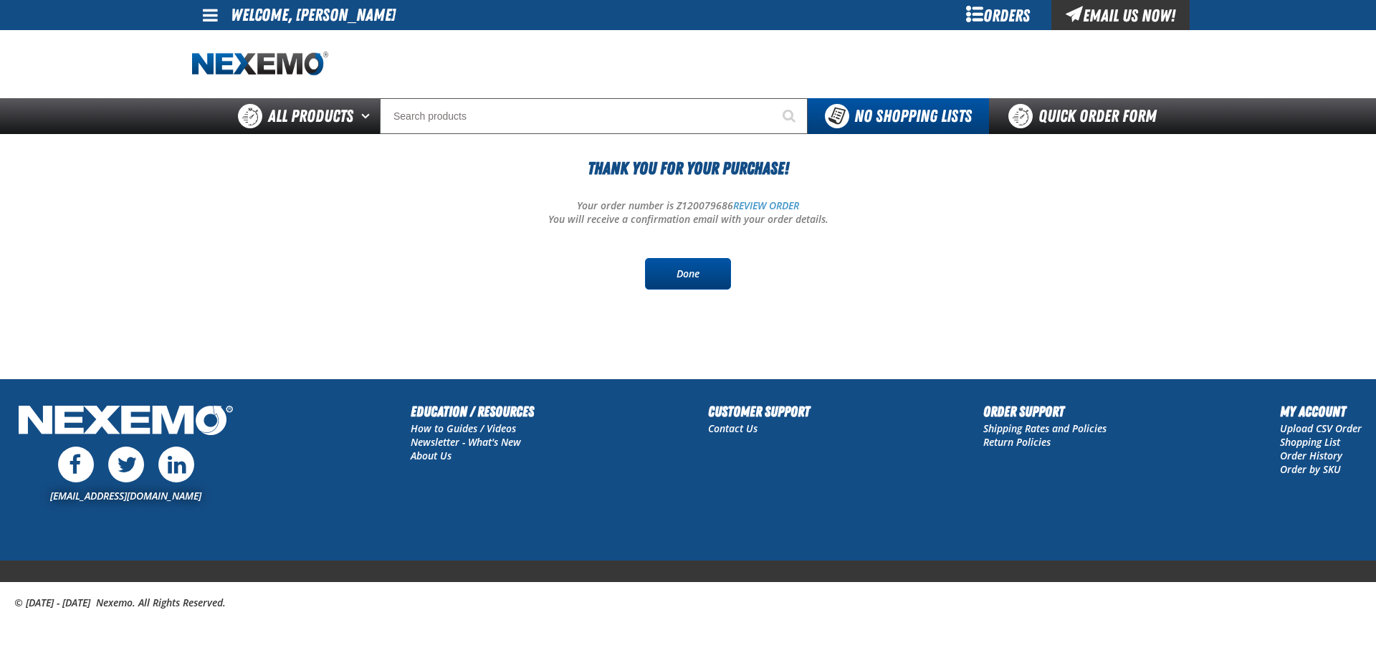
click at [712, 284] on link "Done" at bounding box center [688, 274] width 86 height 32
